Goal: Navigation & Orientation: Understand site structure

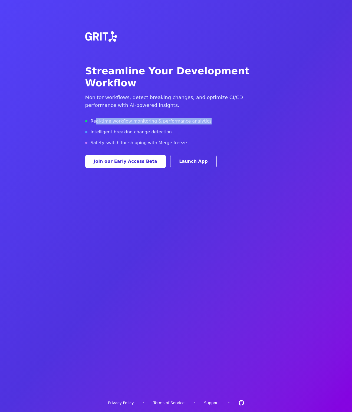
drag, startPoint x: 96, startPoint y: 108, endPoint x: 202, endPoint y: 108, distance: 106.0
click at [202, 118] on div "Real-time workflow monitoring & performance analytics" at bounding box center [176, 121] width 182 height 6
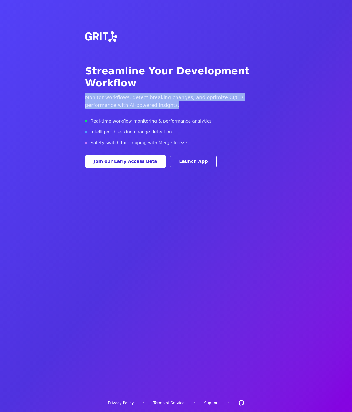
drag, startPoint x: 86, startPoint y: 86, endPoint x: 133, endPoint y: 92, distance: 47.3
click at [133, 94] on p "Monitor workflows, detect breaking changes, and optimize CI/CD performance with…" at bounding box center [176, 102] width 182 height 16
click at [211, 404] on link "Support" at bounding box center [211, 403] width 15 height 5
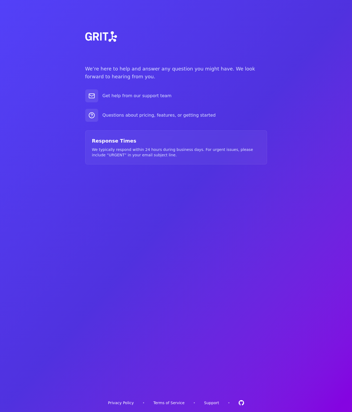
click at [174, 404] on link "Terms of Service" at bounding box center [168, 403] width 31 height 5
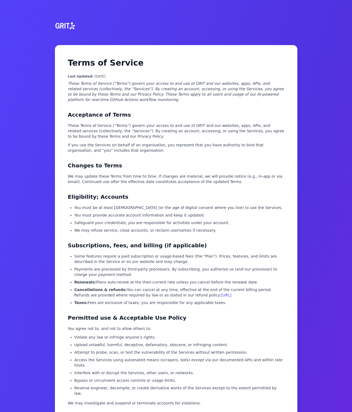
click at [60, 21] on img at bounding box center [65, 26] width 24 height 26
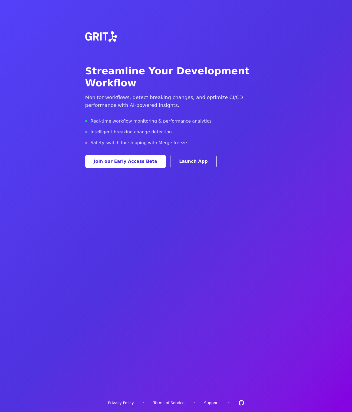
click at [122, 402] on link "Privacy Policy" at bounding box center [121, 403] width 26 height 5
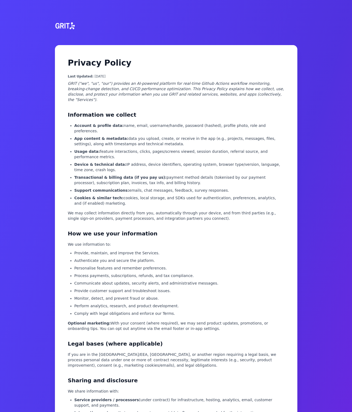
click at [67, 26] on img at bounding box center [65, 26] width 24 height 26
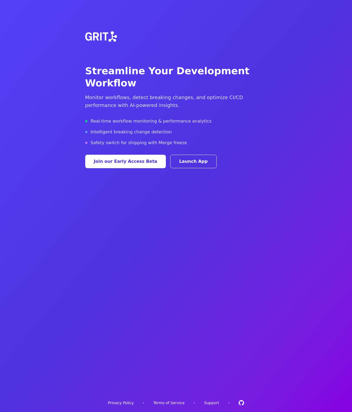
drag, startPoint x: 238, startPoint y: 403, endPoint x: 39, endPoint y: 379, distance: 200.9
